Goal: Transaction & Acquisition: Purchase product/service

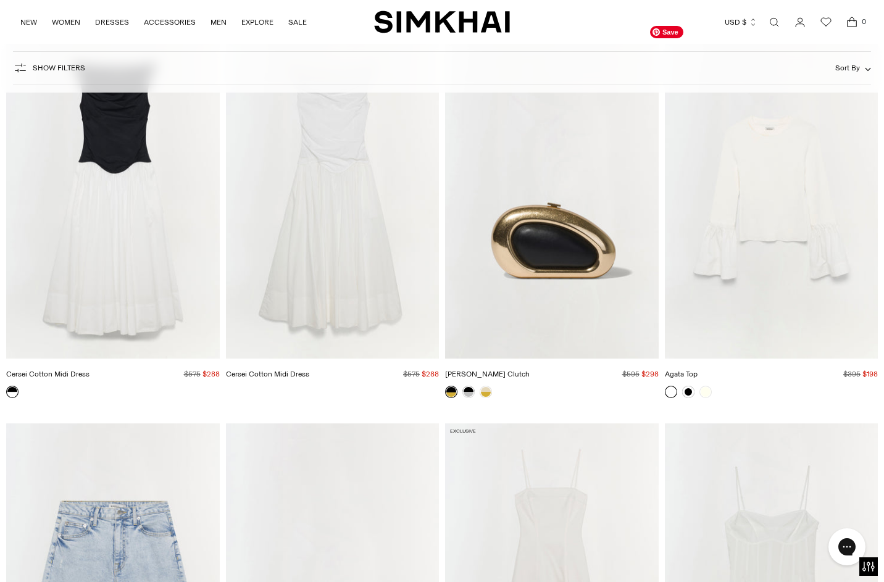
scroll to position [6265, 0]
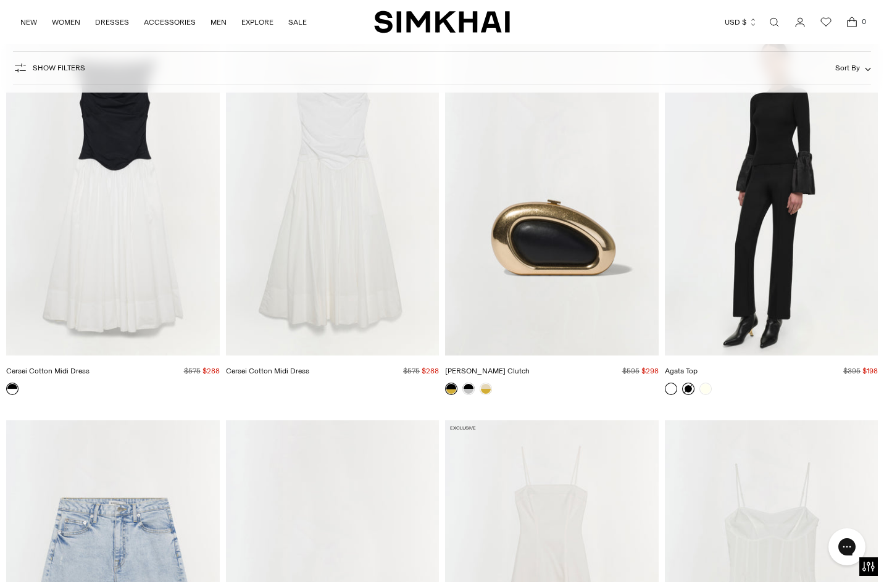
click at [687, 395] on link at bounding box center [688, 389] width 12 height 12
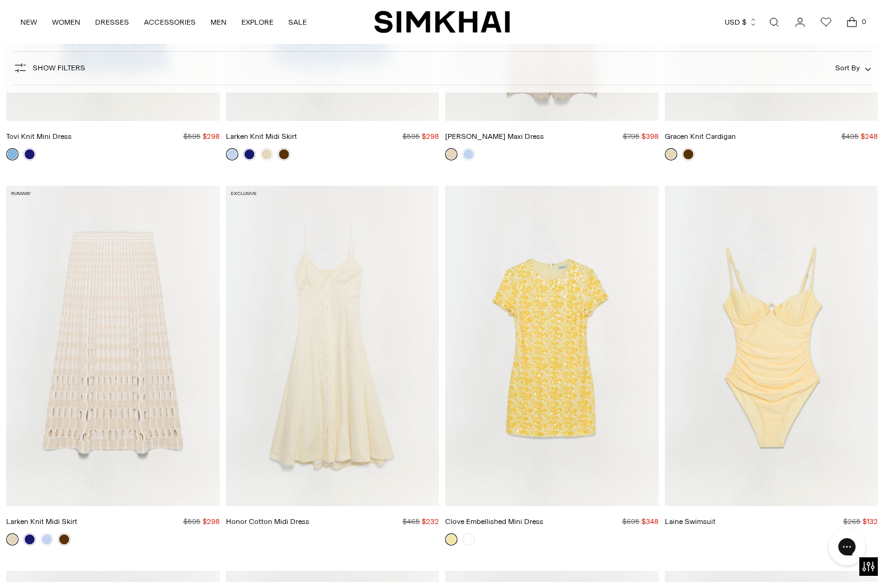
scroll to position [8443, 0]
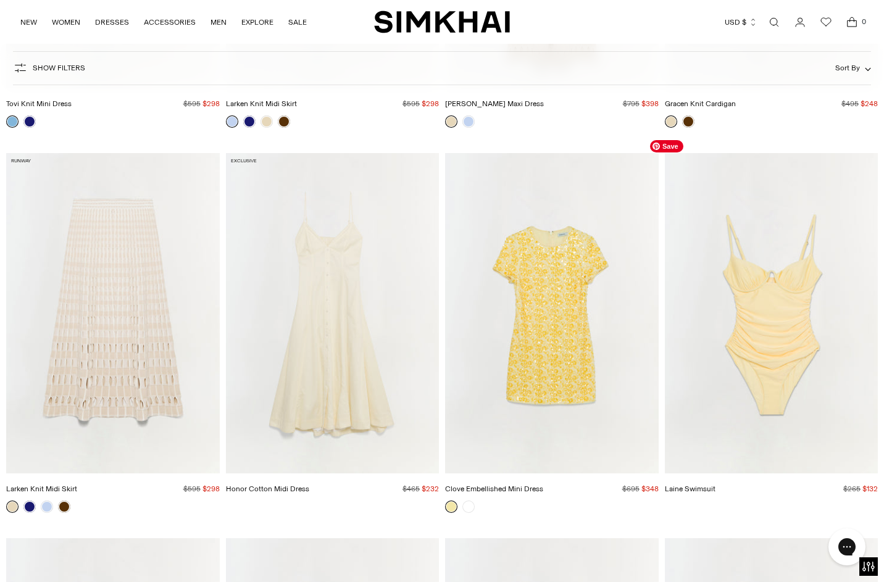
click at [0, 0] on img "Laine Swimsuit" at bounding box center [0, 0] width 0 height 0
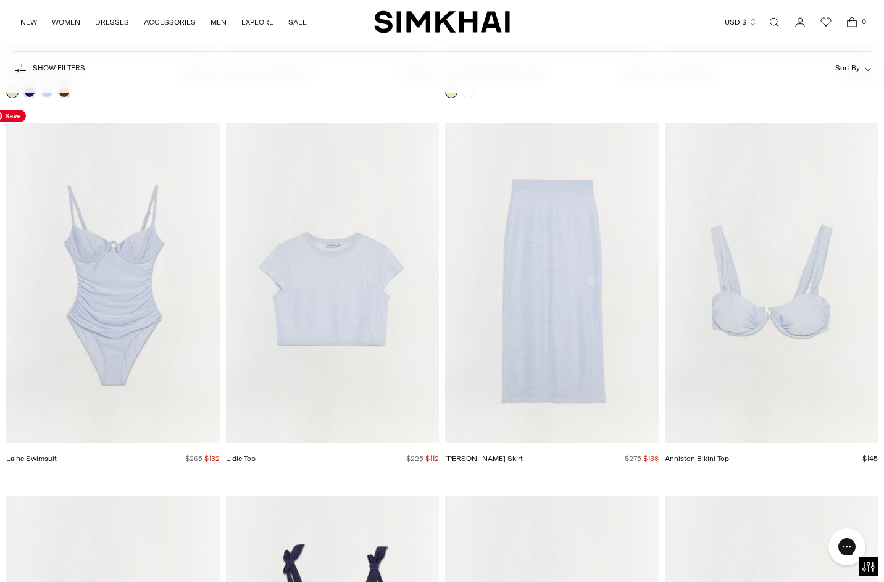
scroll to position [8894, 0]
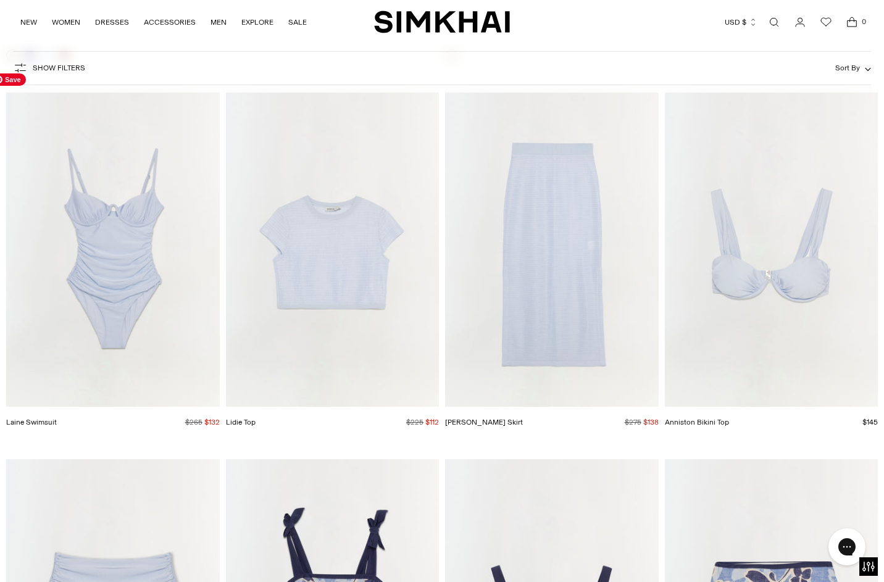
click at [0, 0] on img "Laine Swimsuit" at bounding box center [0, 0] width 0 height 0
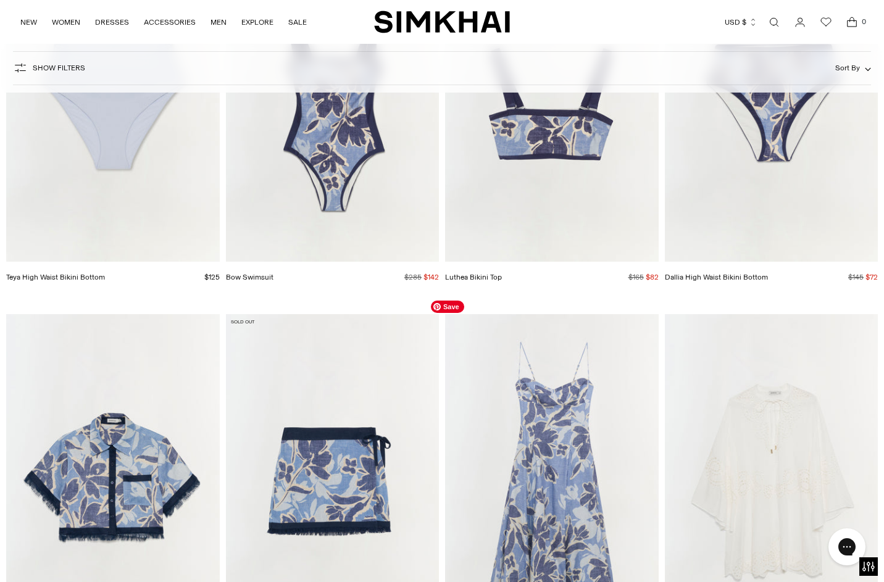
scroll to position [9571, 0]
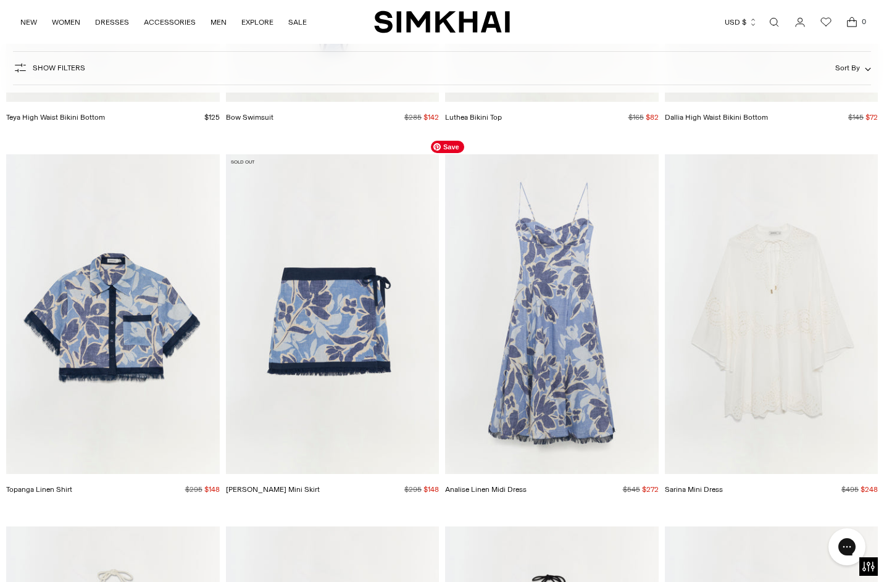
click at [0, 0] on img "Analise Linen Midi Dress" at bounding box center [0, 0] width 0 height 0
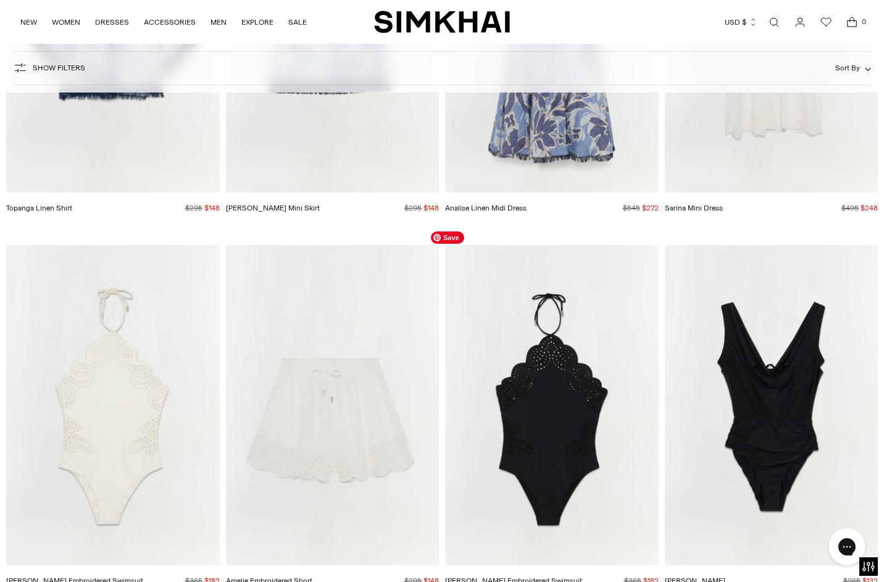
scroll to position [10003, 0]
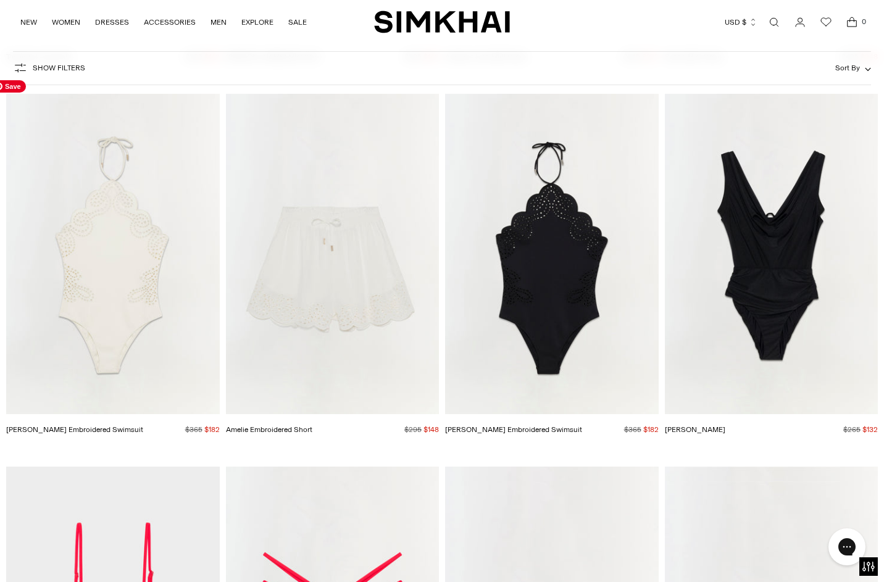
click at [0, 0] on img "Nicolette Halter Embroidered Swimsuit" at bounding box center [0, 0] width 0 height 0
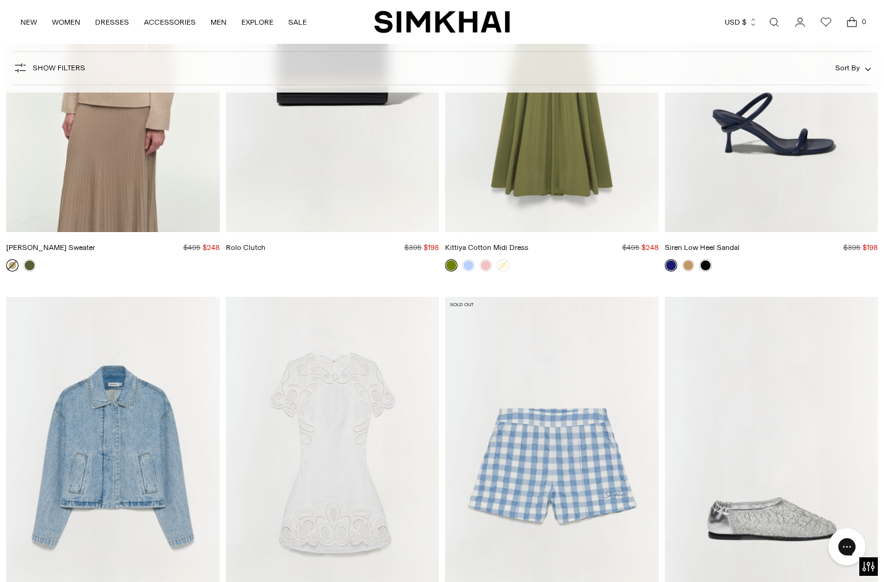
scroll to position [14164, 0]
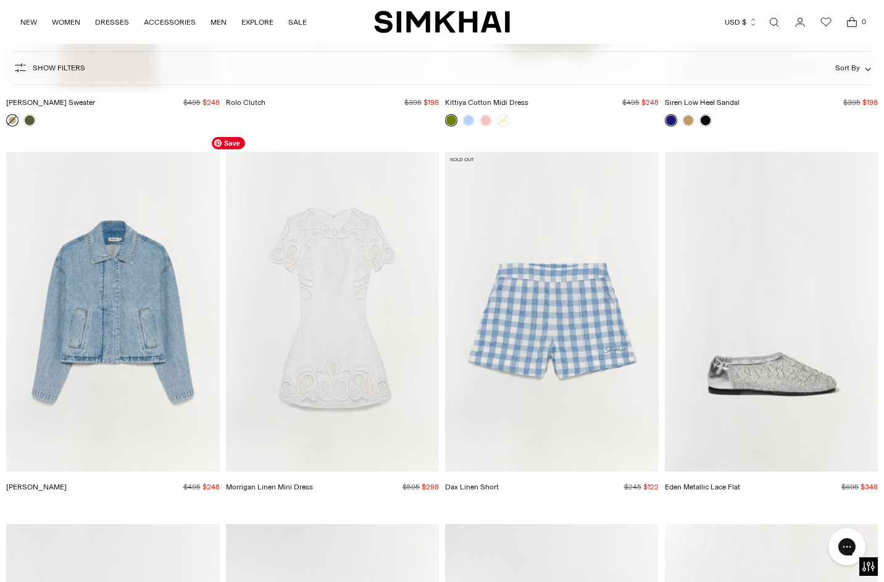
click at [0, 0] on img "Morrigan Linen Mini Dress" at bounding box center [0, 0] width 0 height 0
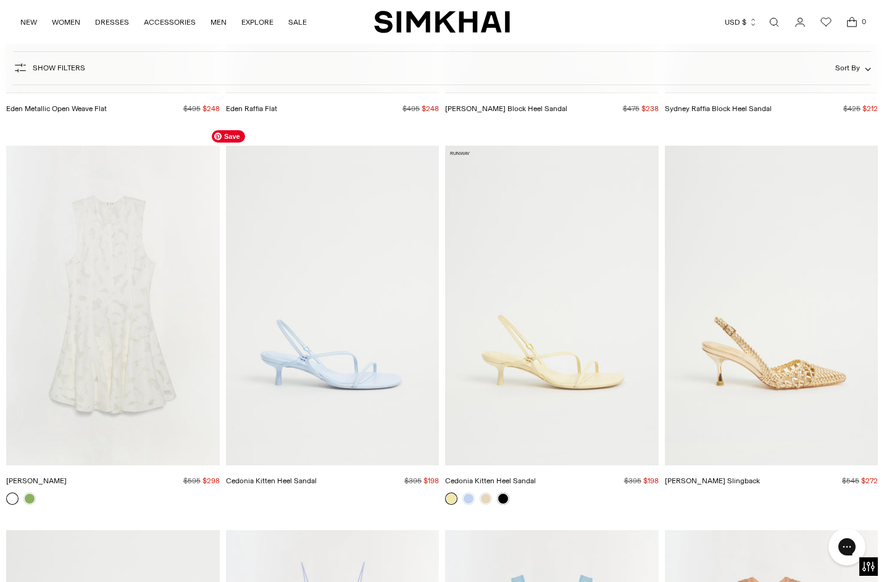
scroll to position [14920, 0]
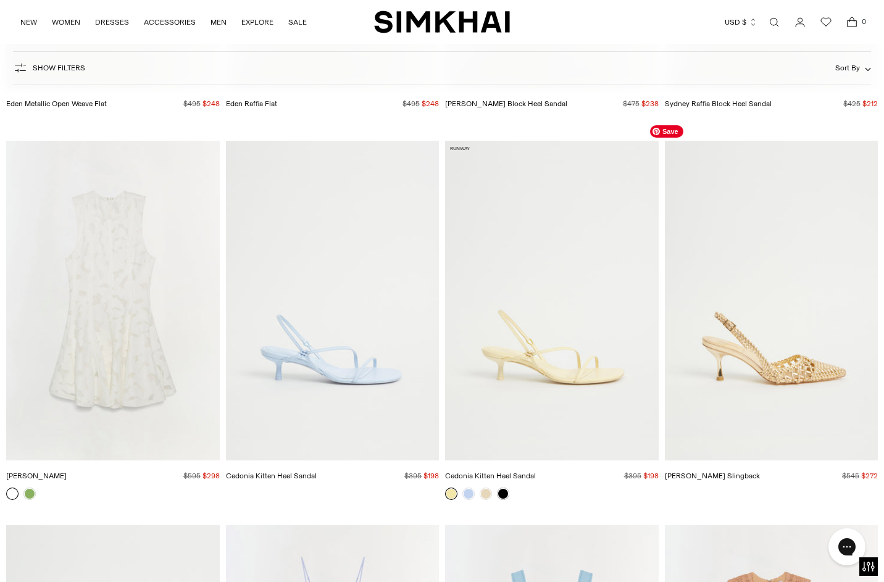
click at [0, 0] on img "Dylan Woven Slingback" at bounding box center [0, 0] width 0 height 0
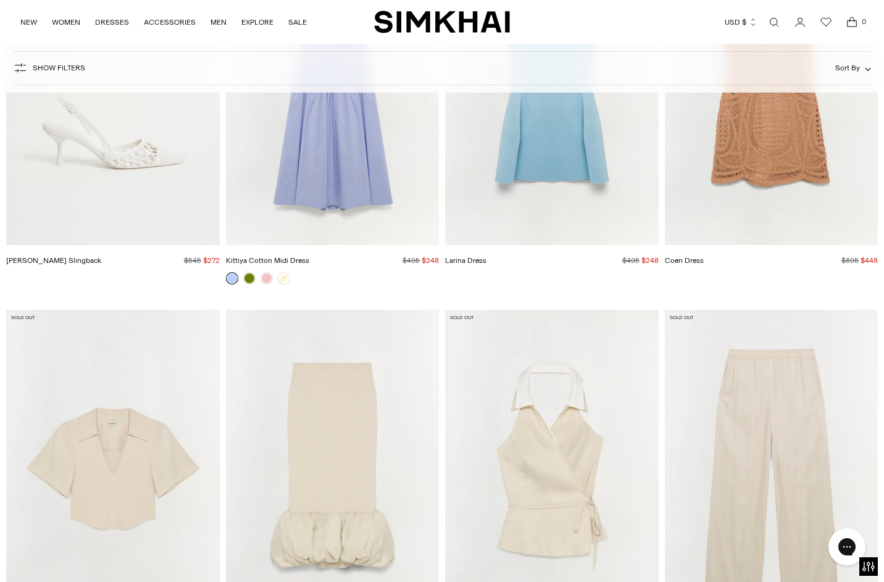
scroll to position [15677, 0]
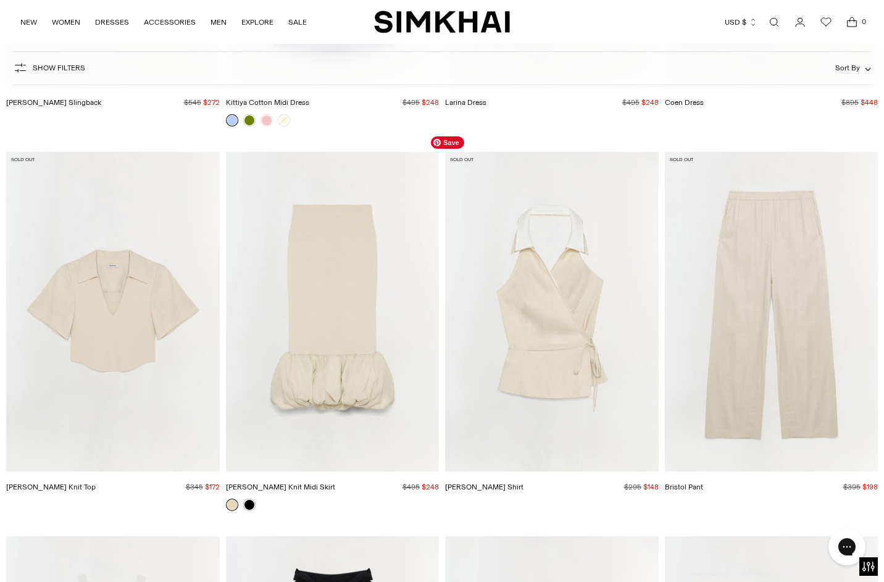
click at [0, 0] on img "Campbell Shirt" at bounding box center [0, 0] width 0 height 0
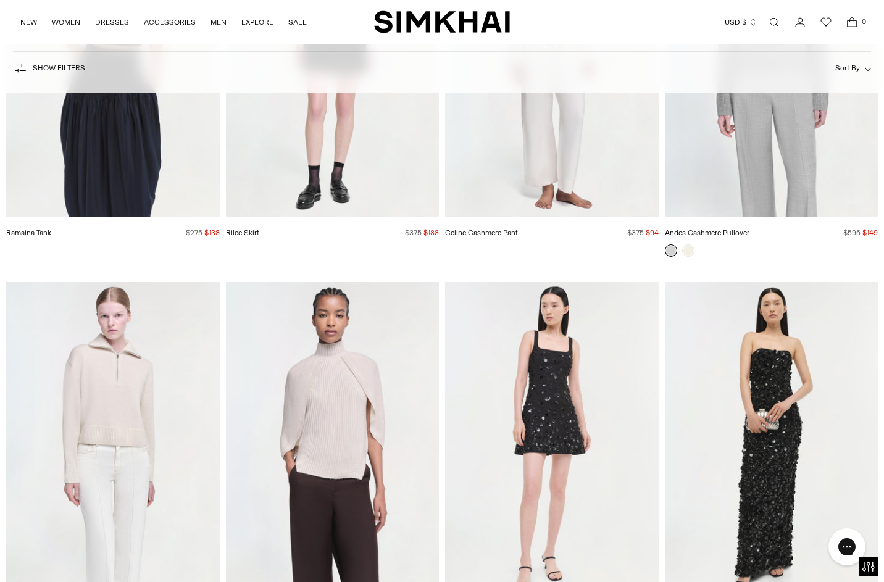
scroll to position [17547, 0]
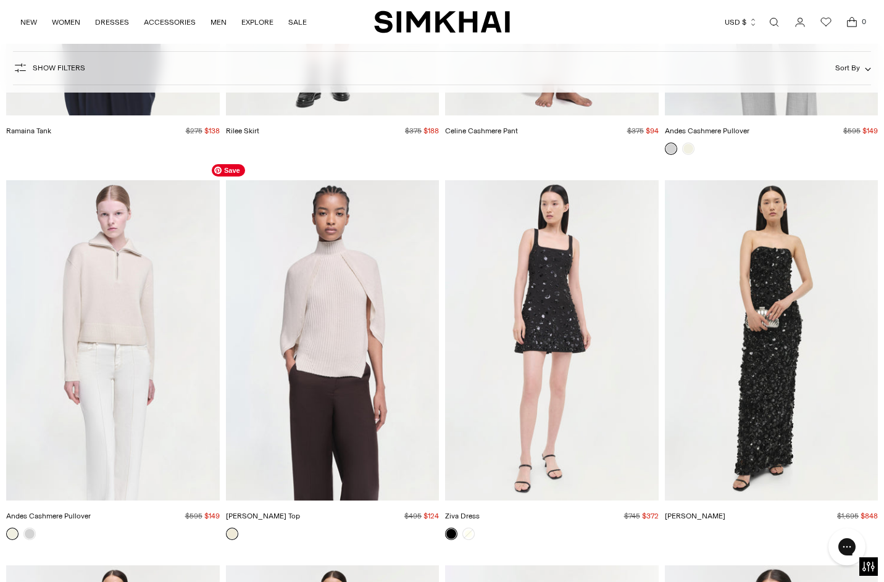
click at [0, 0] on img "Jeannie Cashmere Top" at bounding box center [0, 0] width 0 height 0
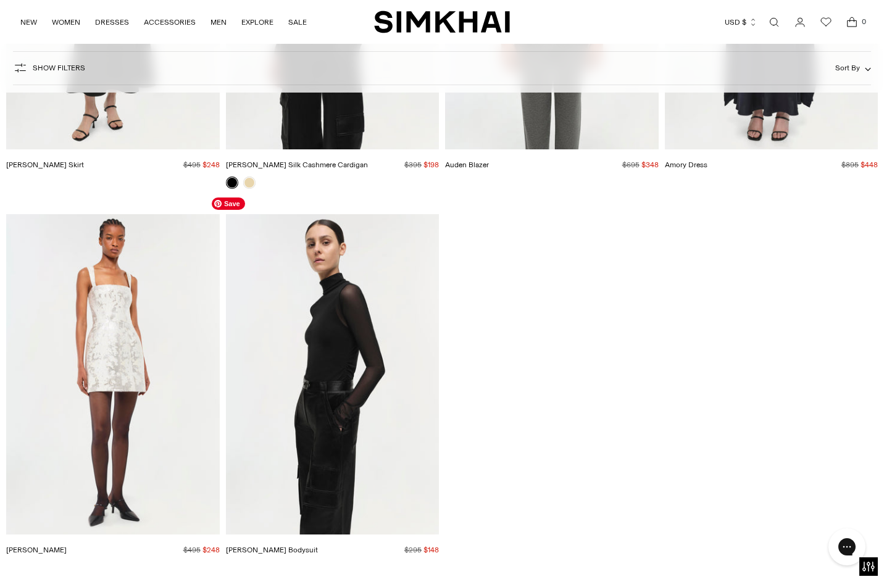
scroll to position [19054, 0]
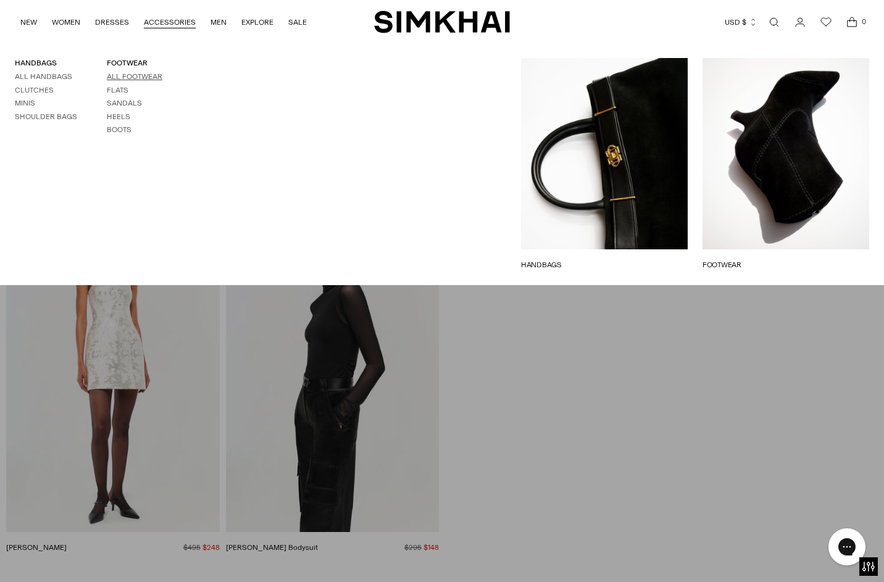
click at [162, 78] on link "All Footwear" at bounding box center [135, 76] width 56 height 9
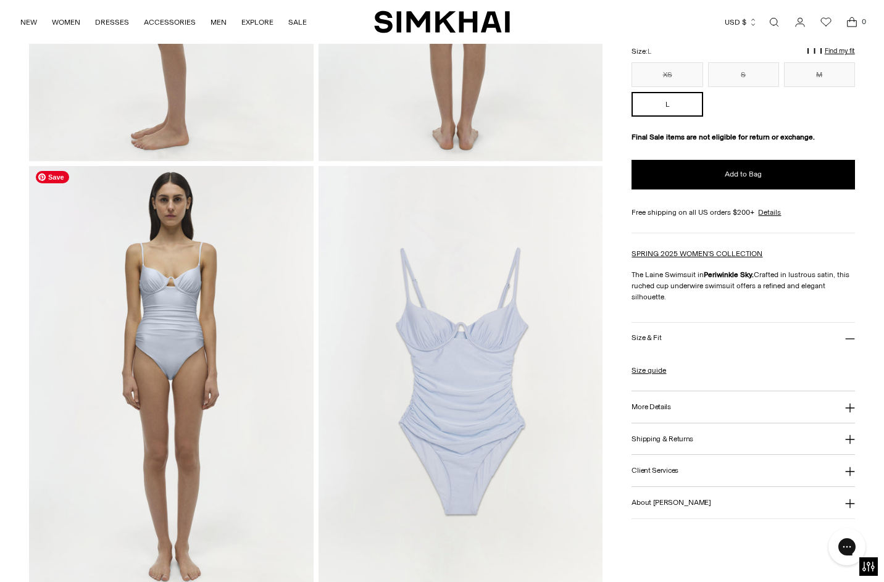
scroll to position [805, 0]
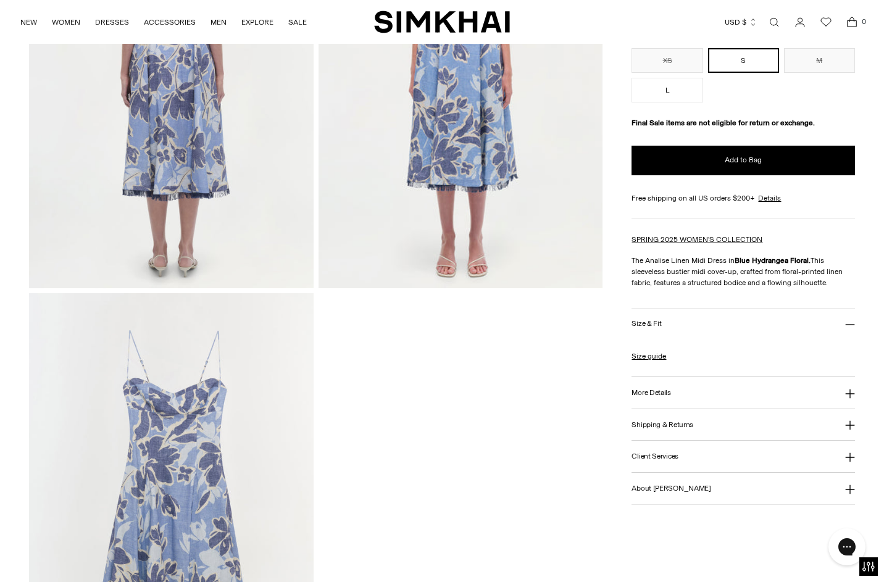
scroll to position [1220, 0]
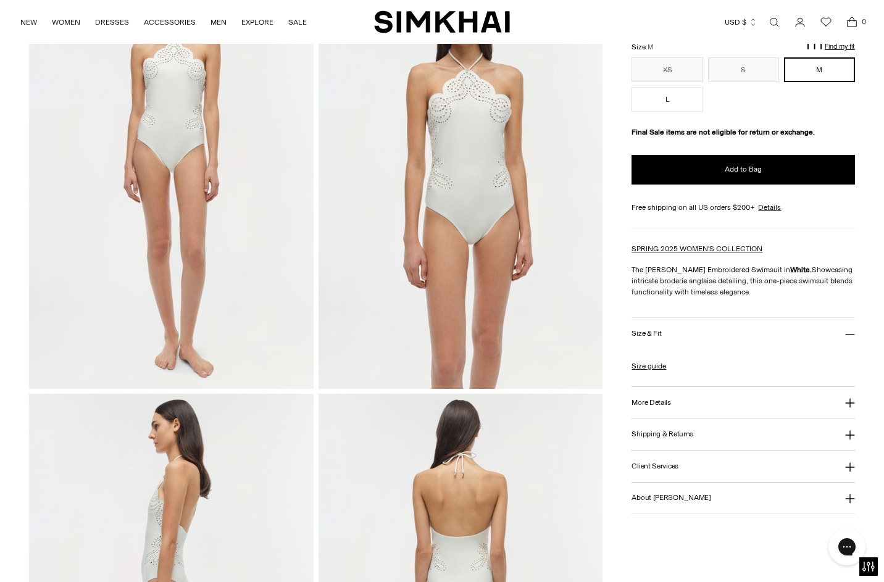
scroll to position [302, 0]
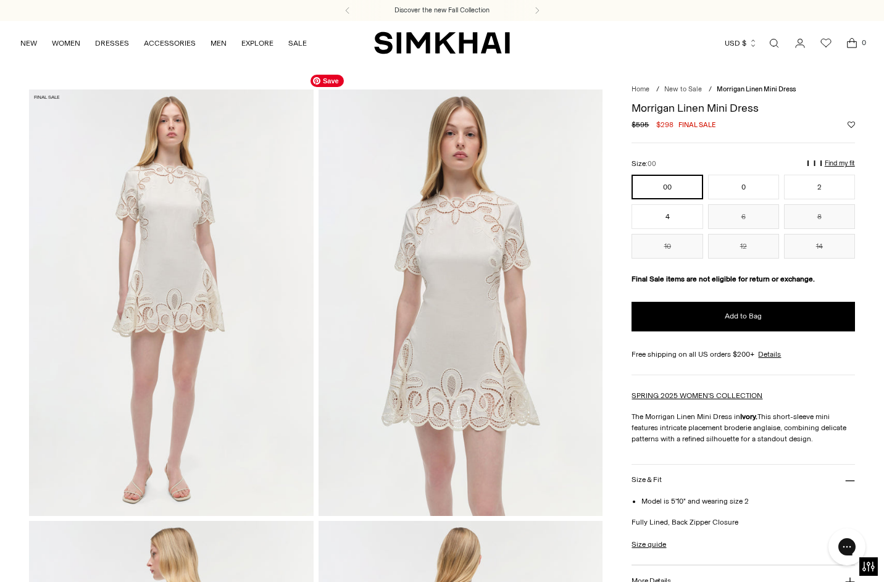
click at [479, 218] on img at bounding box center [460, 302] width 284 height 426
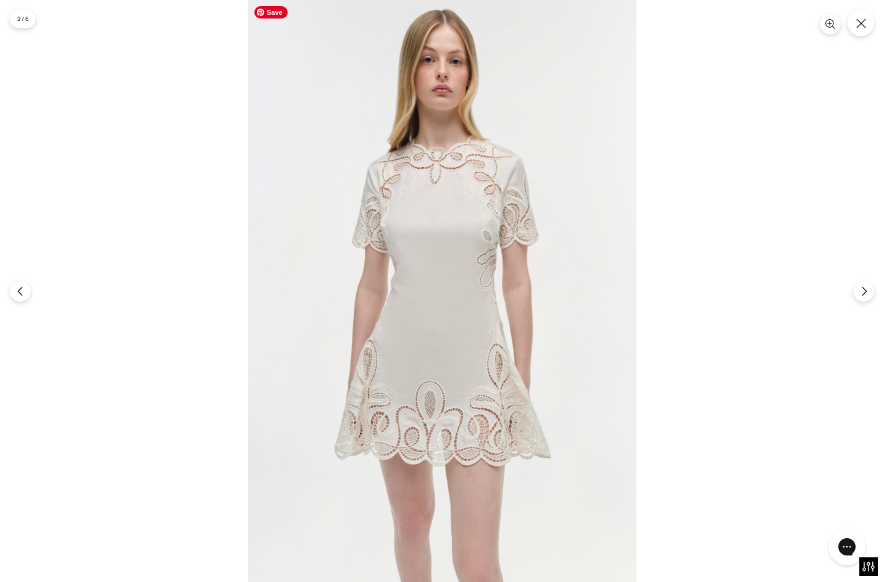
click at [479, 218] on img at bounding box center [442, 291] width 388 height 582
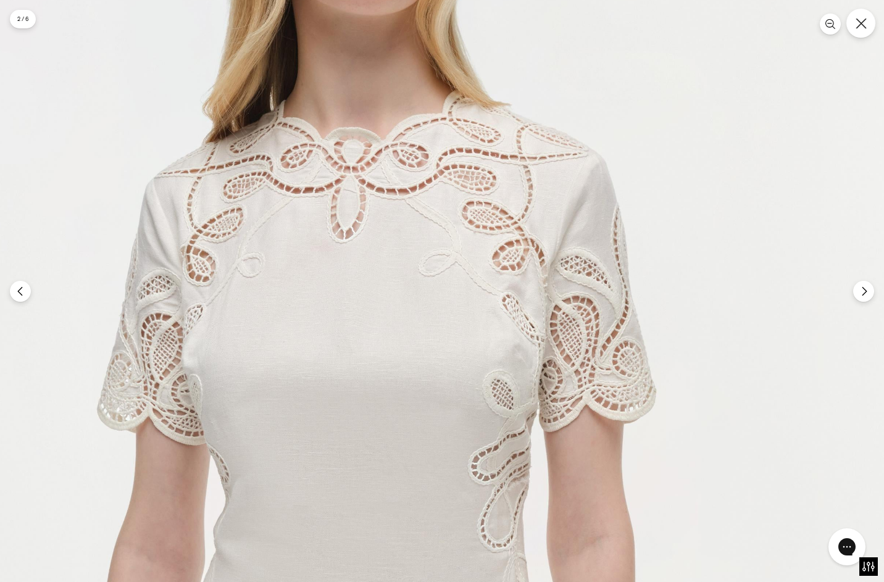
click at [860, 25] on icon "Close" at bounding box center [860, 23] width 11 height 11
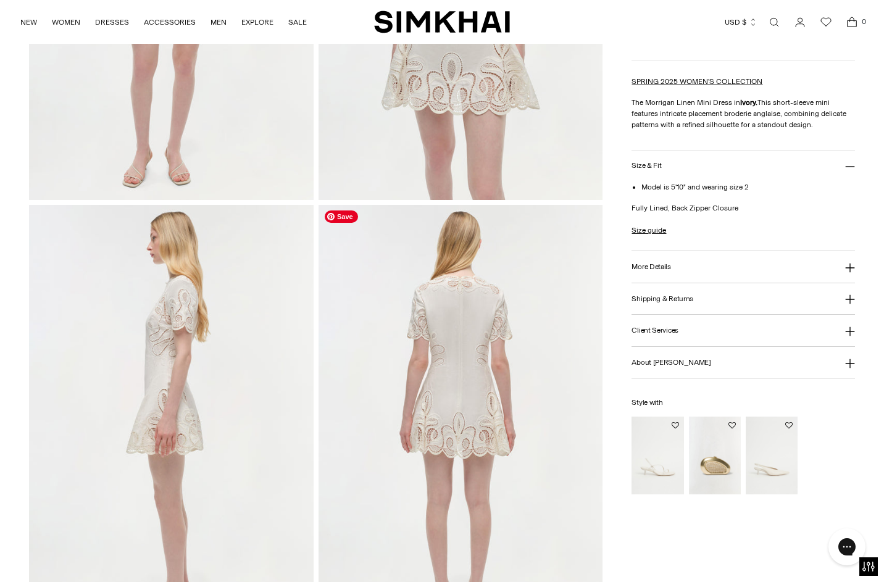
scroll to position [380, 0]
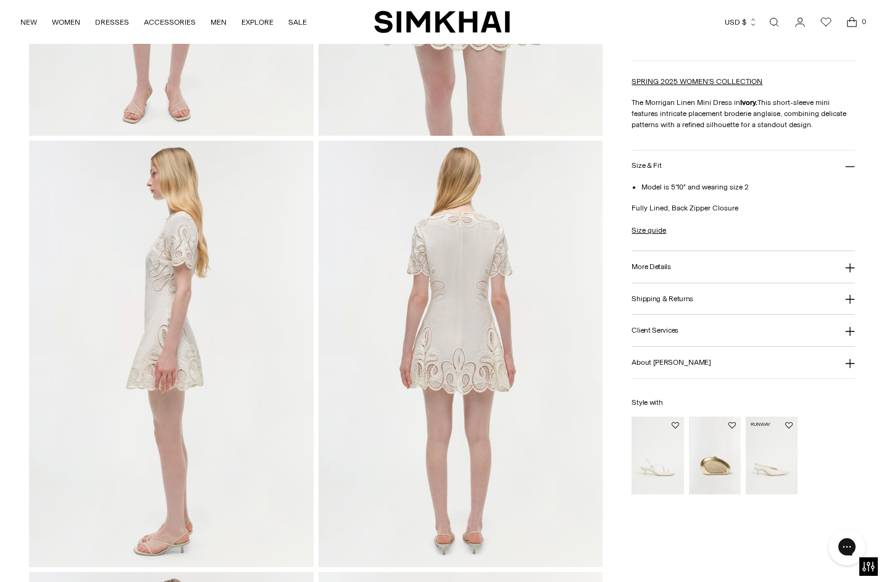
click at [0, 0] on img "Sylvie Slingback Kitten Heel" at bounding box center [0, 0] width 0 height 0
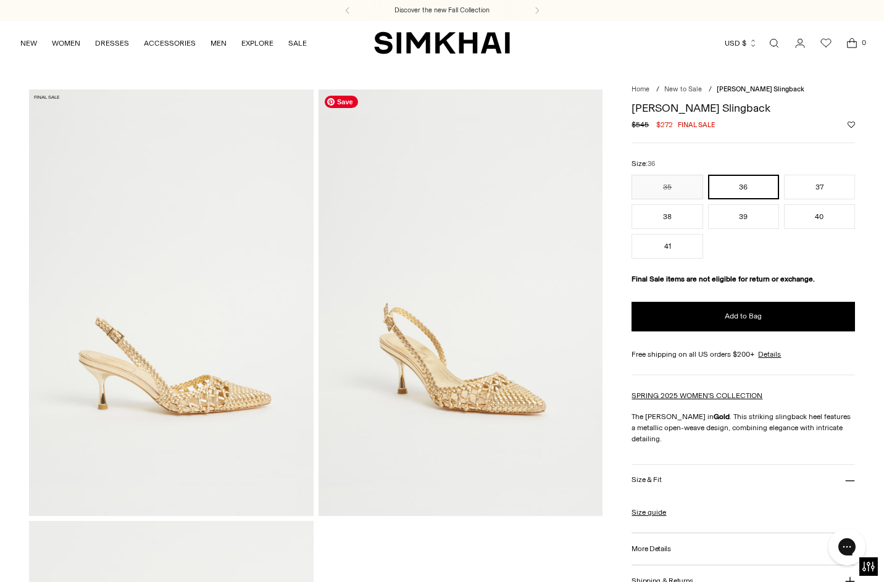
click at [494, 402] on img at bounding box center [460, 302] width 284 height 426
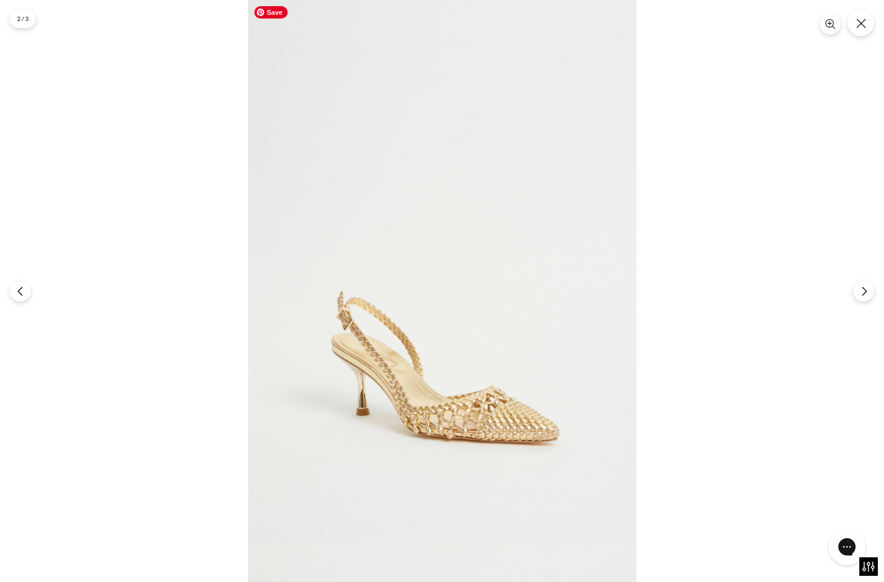
click at [491, 423] on img at bounding box center [442, 291] width 388 height 582
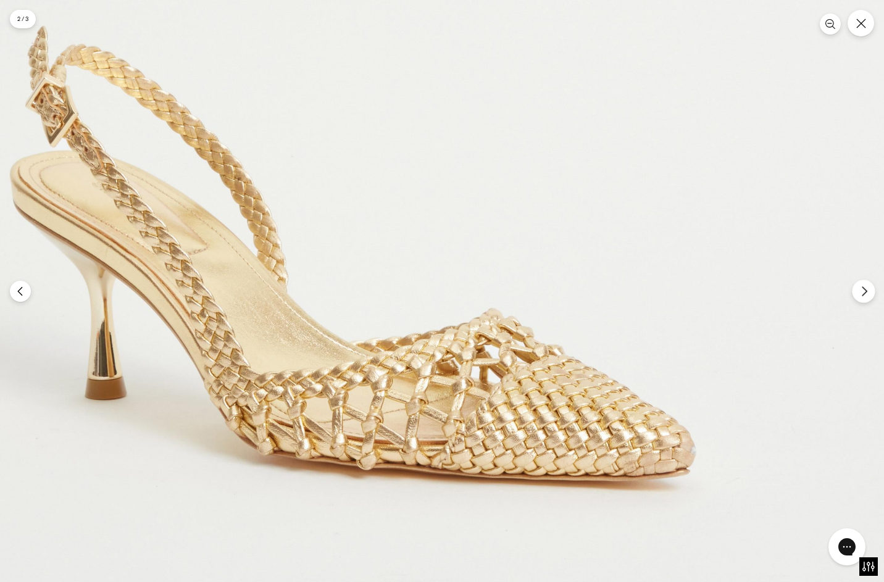
click at [865, 292] on icon "Next" at bounding box center [863, 291] width 11 height 11
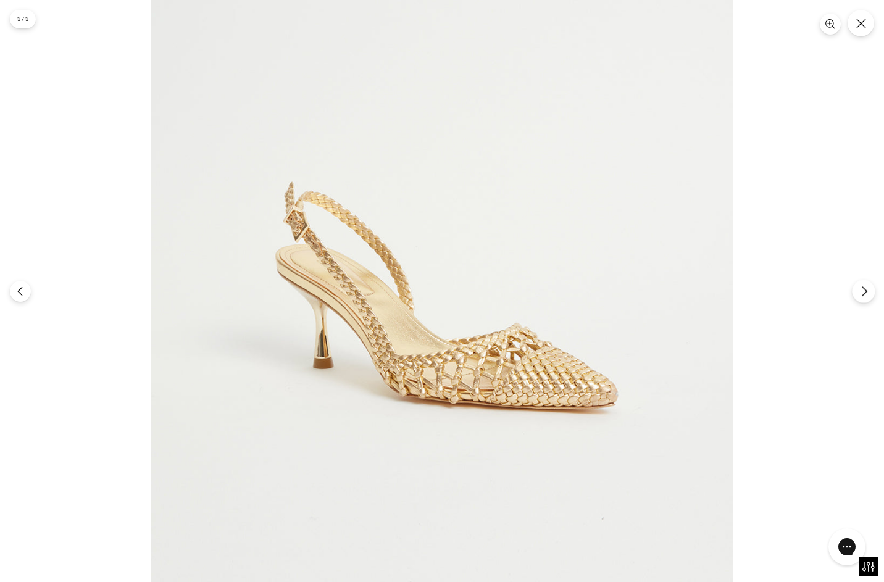
click at [865, 292] on icon "Next" at bounding box center [863, 291] width 11 height 11
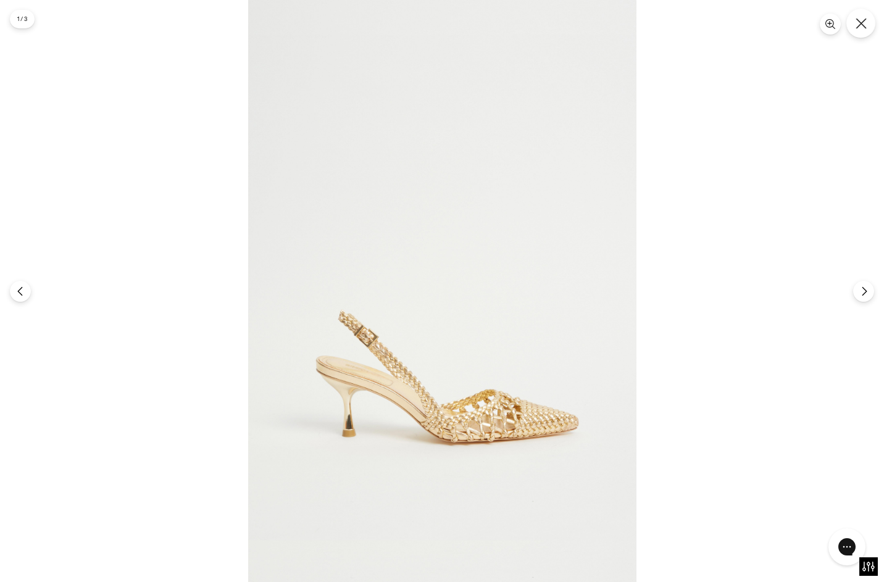
click at [858, 20] on icon "Close" at bounding box center [860, 23] width 10 height 10
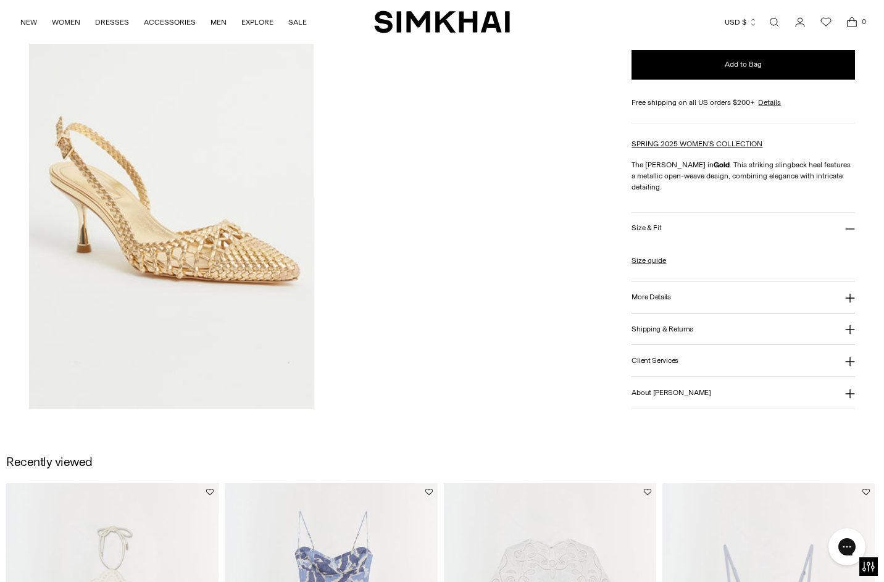
scroll to position [778, 0]
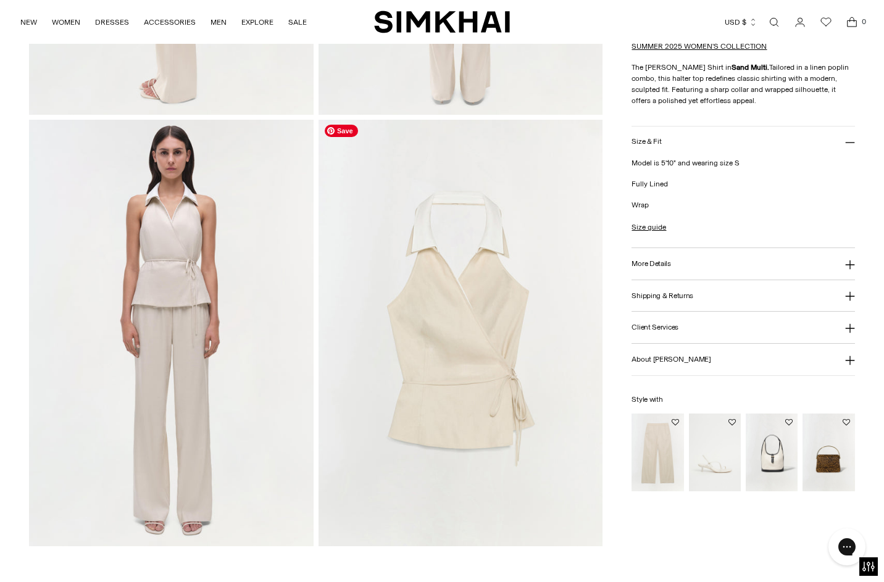
scroll to position [863, 0]
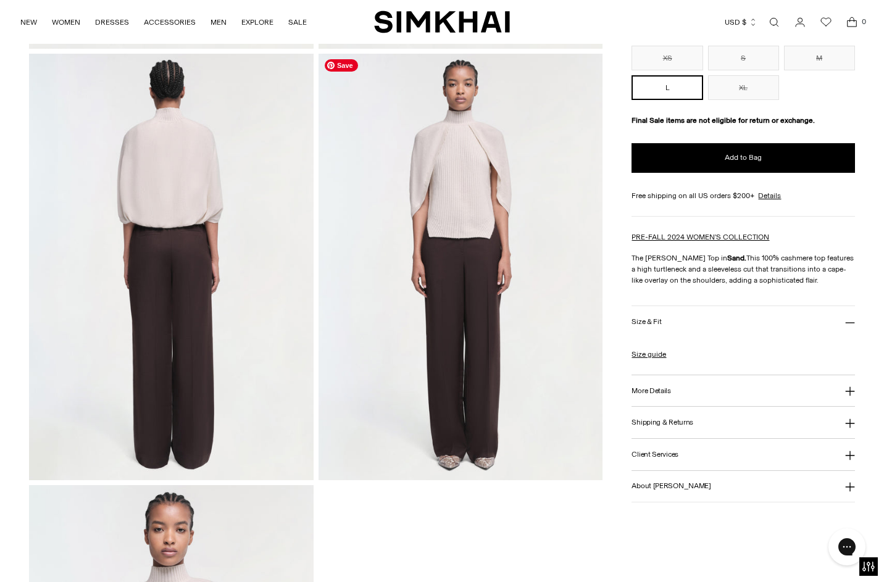
scroll to position [659, 0]
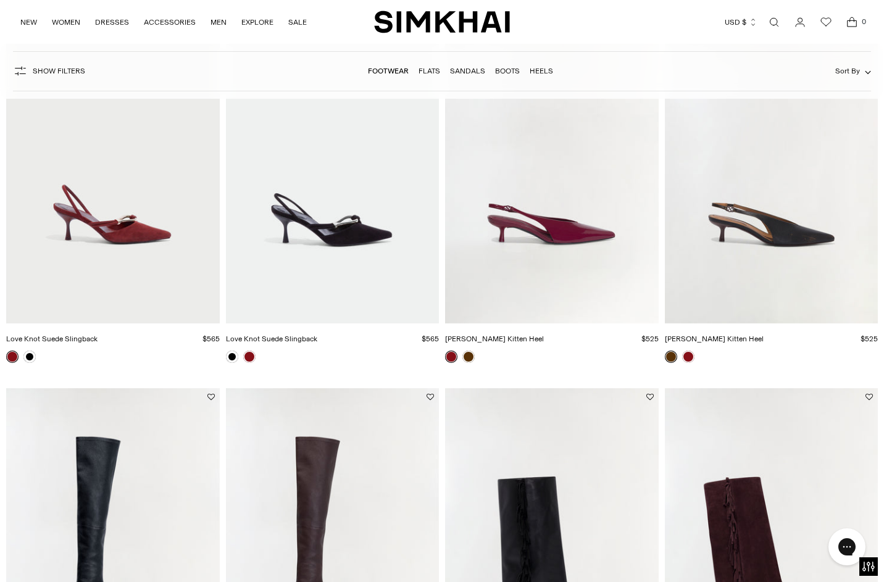
scroll to position [325, 0]
